Goal: Task Accomplishment & Management: Use online tool/utility

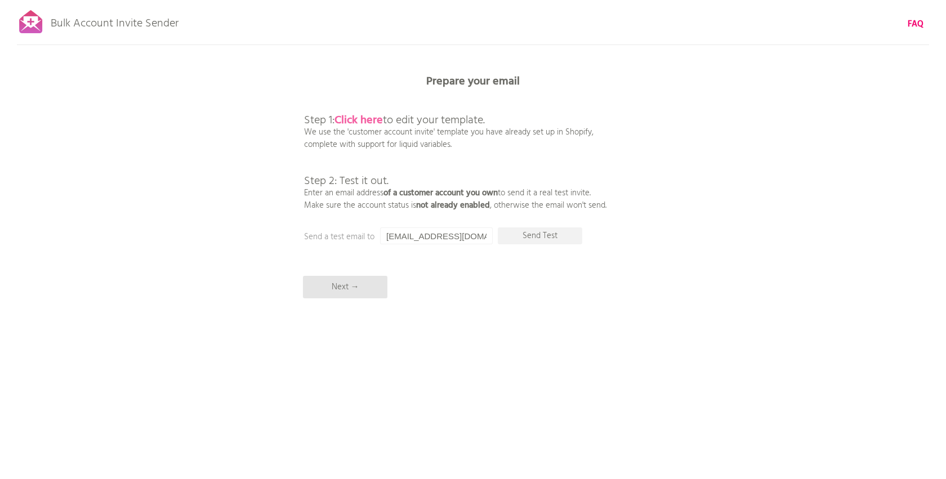
click at [366, 121] on b "Click here" at bounding box center [359, 121] width 48 height 18
click at [441, 244] on input "[EMAIL_ADDRESS][DOMAIN_NAME]" at bounding box center [436, 236] width 113 height 17
type input "p"
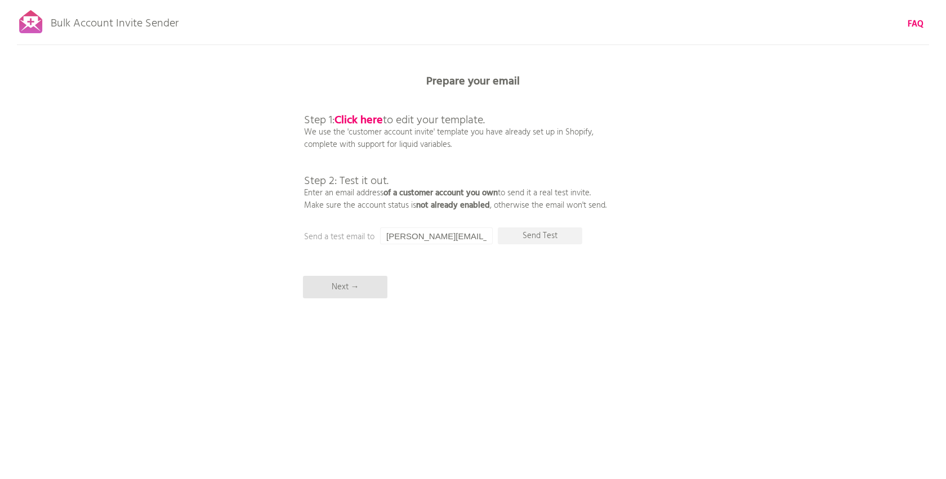
click at [547, 244] on div "Bulk Account Invite Sender FAQ Synced all customers! Pause sending (This can ta…" at bounding box center [473, 197] width 946 height 394
click at [549, 237] on p "Send Test" at bounding box center [540, 236] width 85 height 17
click at [544, 230] on p "Send Test" at bounding box center [540, 236] width 85 height 17
click at [442, 234] on input "[PERSON_NAME][EMAIL_ADDRESS][DOMAIN_NAME]" at bounding box center [436, 236] width 113 height 17
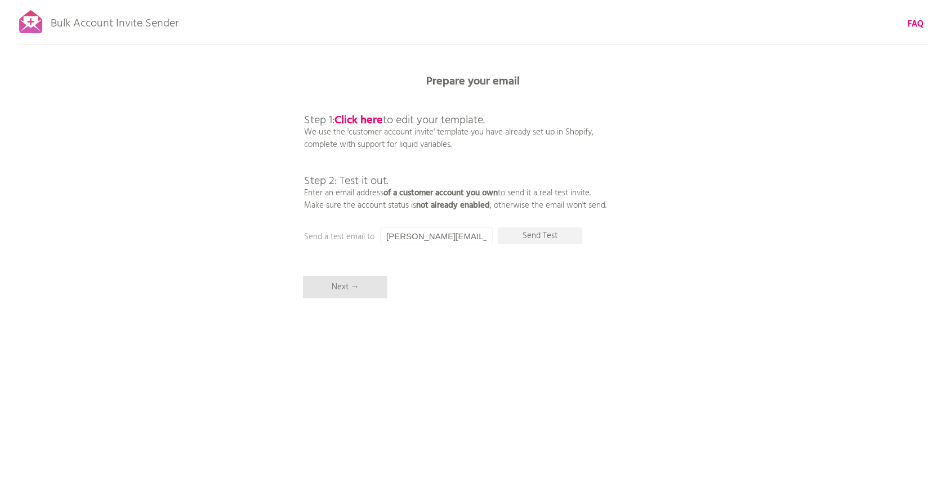
click at [442, 234] on input "[PERSON_NAME][EMAIL_ADDRESS][DOMAIN_NAME]" at bounding box center [436, 236] width 113 height 17
type input "[PERSON_NAME][EMAIL_ADDRESS][DOMAIN_NAME]"
click at [541, 238] on p "Send Test" at bounding box center [540, 236] width 85 height 17
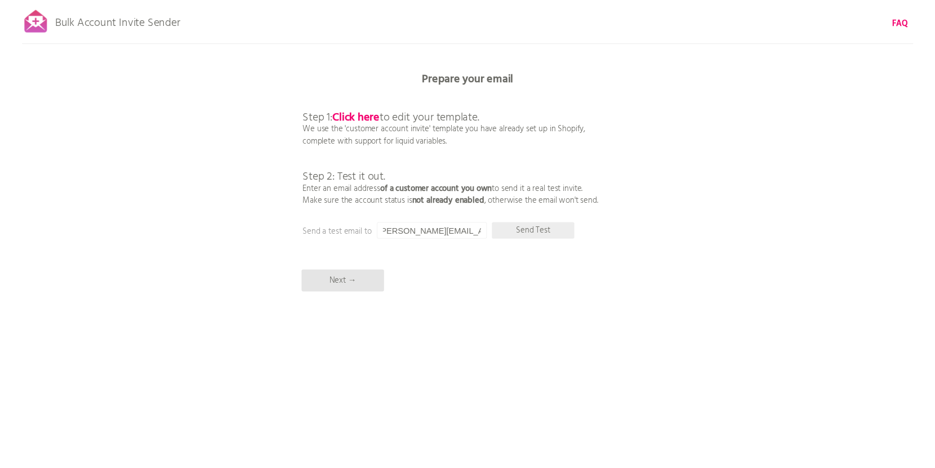
scroll to position [0, 0]
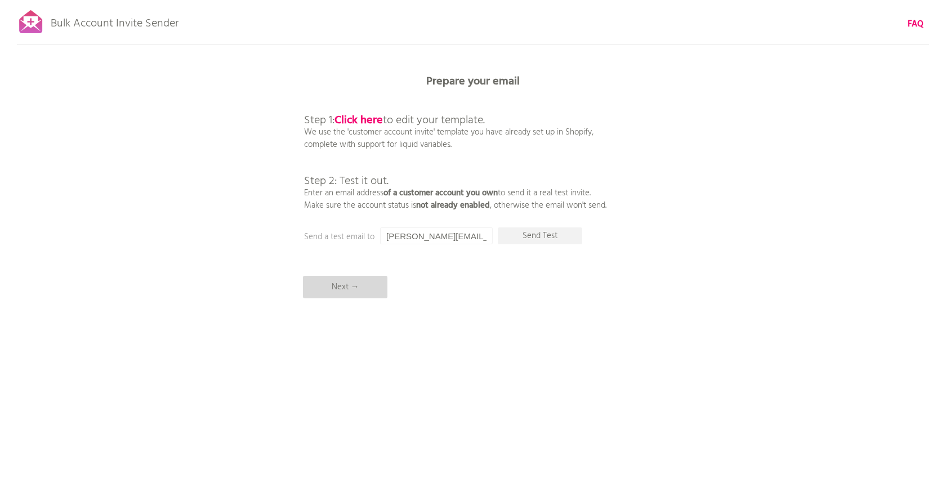
click at [355, 289] on p "Next →" at bounding box center [345, 287] width 85 height 23
